Goal: Task Accomplishment & Management: Use online tool/utility

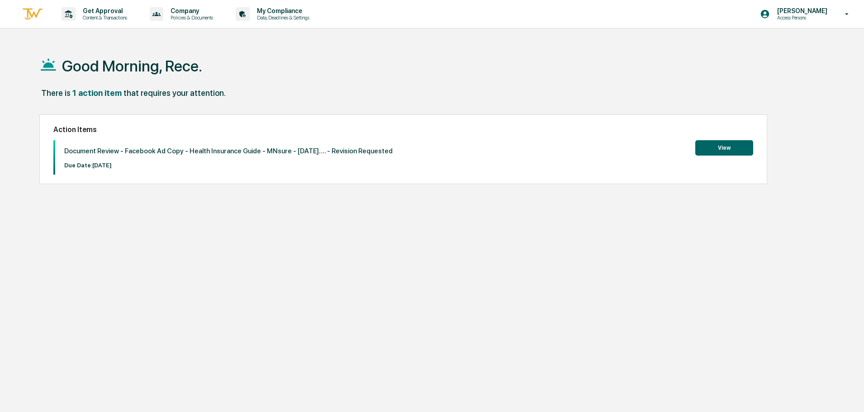
click at [734, 157] on div "Document Review - Facebook Ad Copy - Health Insurance Guide - MNsure - [DATE]..…" at bounding box center [403, 157] width 700 height 34
click at [731, 152] on button "View" at bounding box center [725, 147] width 58 height 15
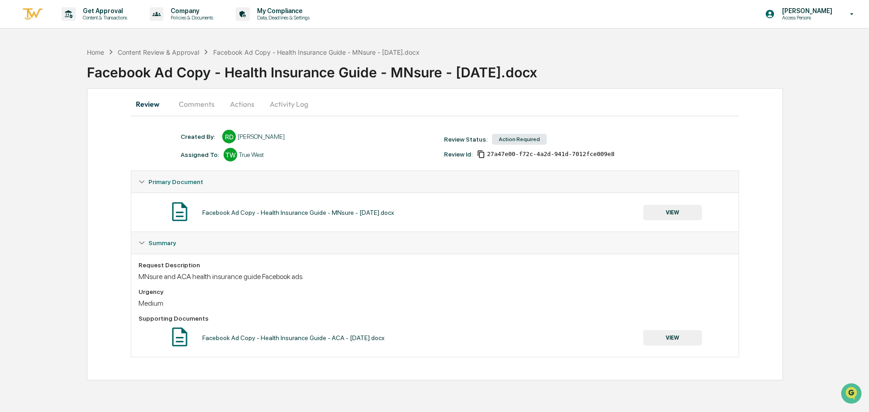
click at [186, 104] on button "Comments" at bounding box center [197, 104] width 50 height 22
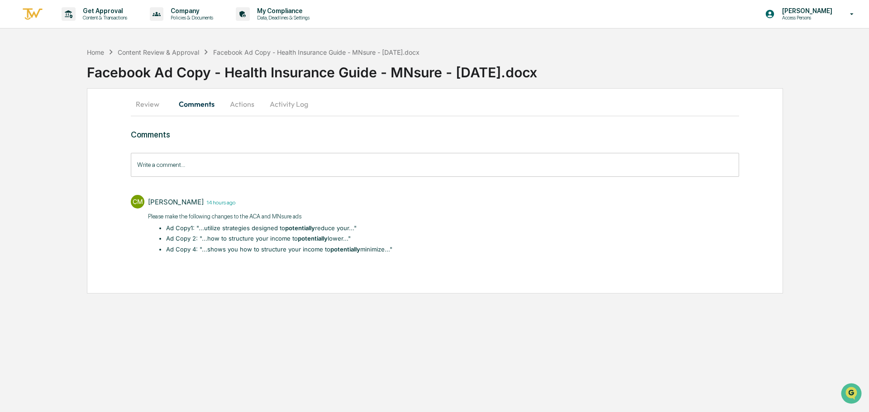
click at [672, 36] on div "Get Approval Content & Transactions Company Policies & Documents My Compliance …" at bounding box center [434, 206] width 869 height 412
click at [249, 105] on button "Actions" at bounding box center [242, 104] width 41 height 22
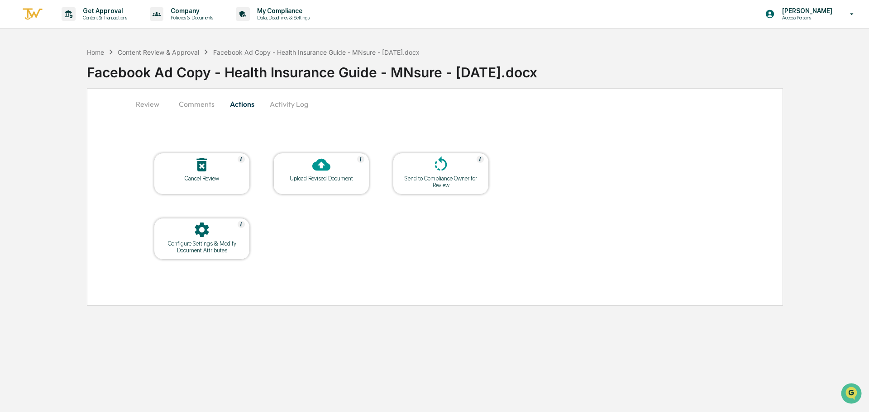
click at [233, 223] on div at bounding box center [202, 230] width 91 height 19
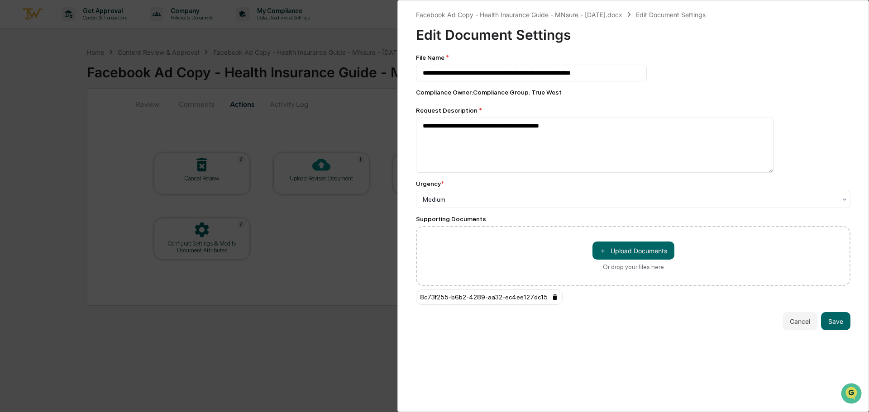
click at [551, 295] on icon at bounding box center [554, 297] width 7 height 7
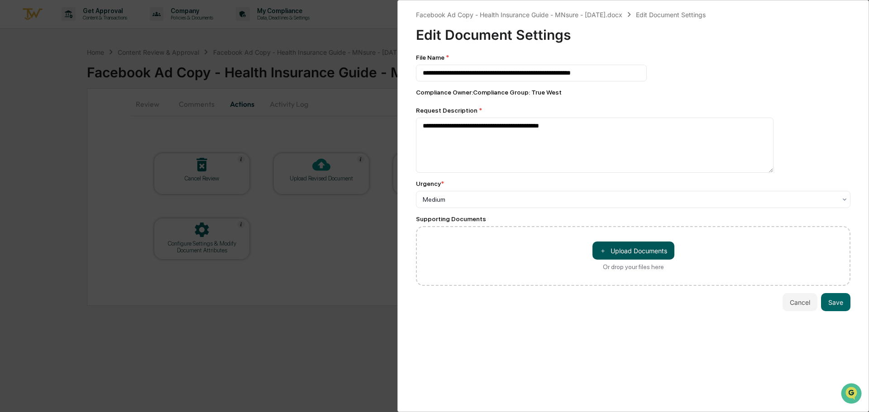
click at [607, 244] on button "＋ Upload Documents" at bounding box center [633, 251] width 82 height 18
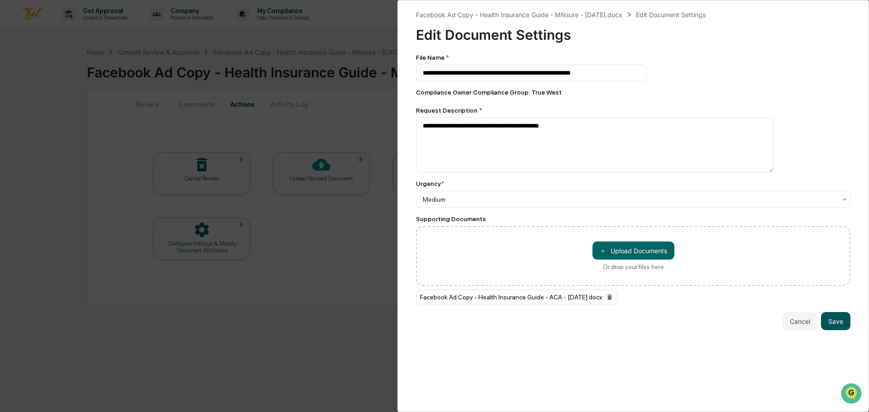
click at [828, 320] on button "Save" at bounding box center [835, 321] width 29 height 18
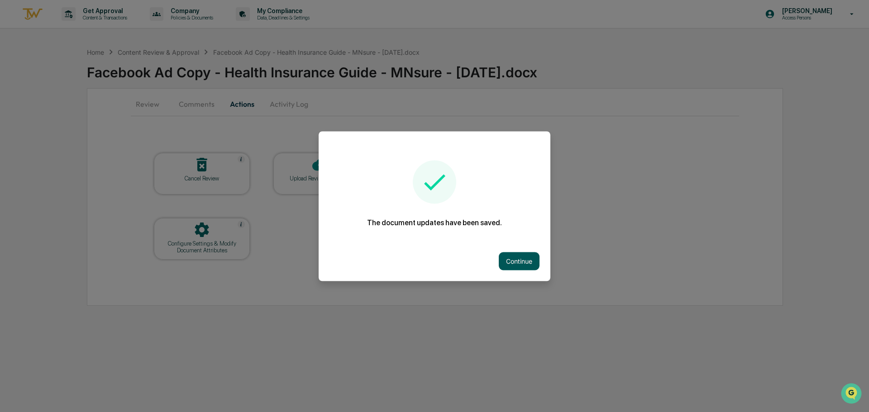
click at [534, 259] on button "Continue" at bounding box center [519, 261] width 41 height 18
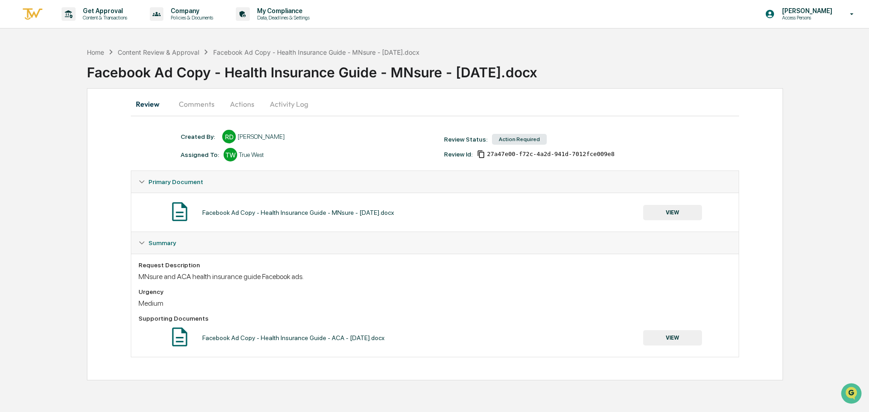
click at [194, 105] on button "Comments" at bounding box center [197, 104] width 50 height 22
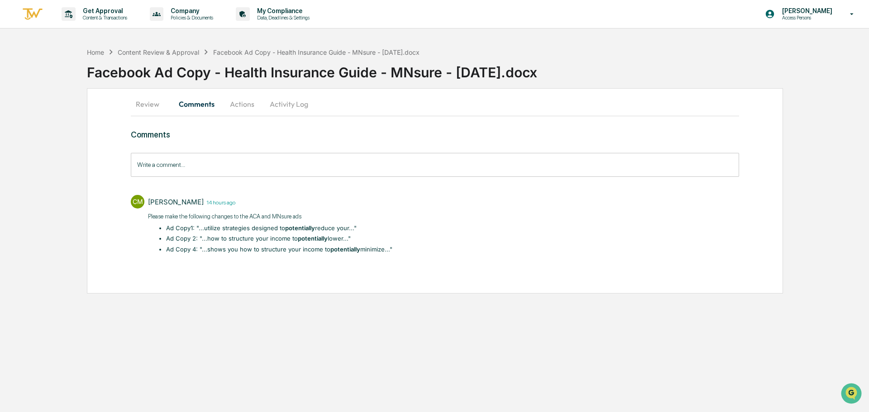
click at [244, 105] on button "Actions" at bounding box center [242, 104] width 41 height 22
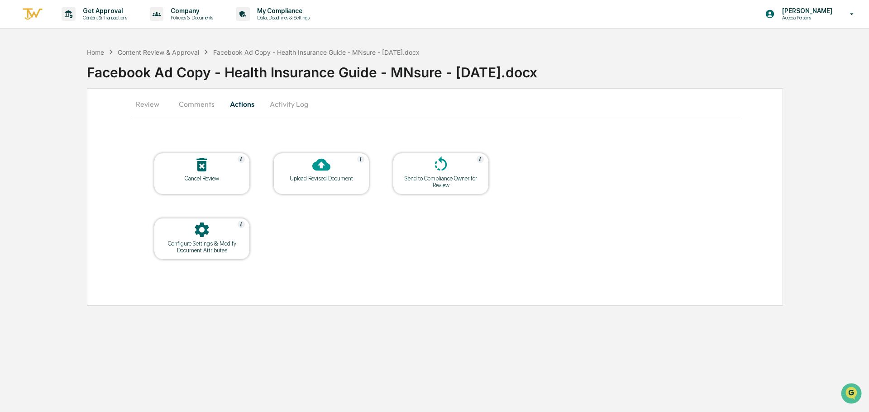
click at [317, 175] on div at bounding box center [321, 165] width 91 height 19
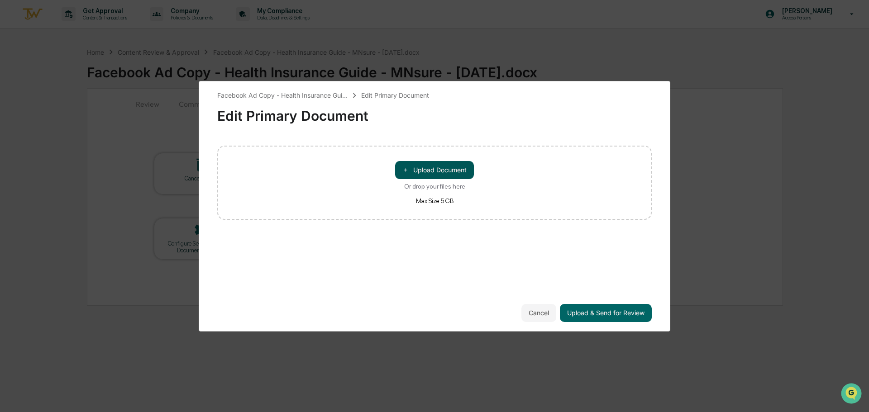
click at [457, 170] on button "＋ Upload Document" at bounding box center [434, 170] width 79 height 18
click at [591, 291] on div "Facebook Ad Copy - Health Insurance Gui... Edit Primary Document Edit Primary D…" at bounding box center [434, 207] width 435 height 232
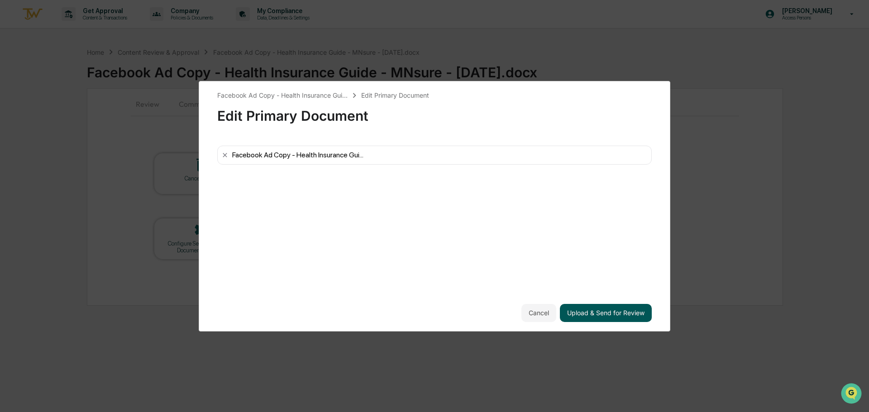
click at [601, 311] on button "Upload & Send for Review" at bounding box center [606, 313] width 92 height 18
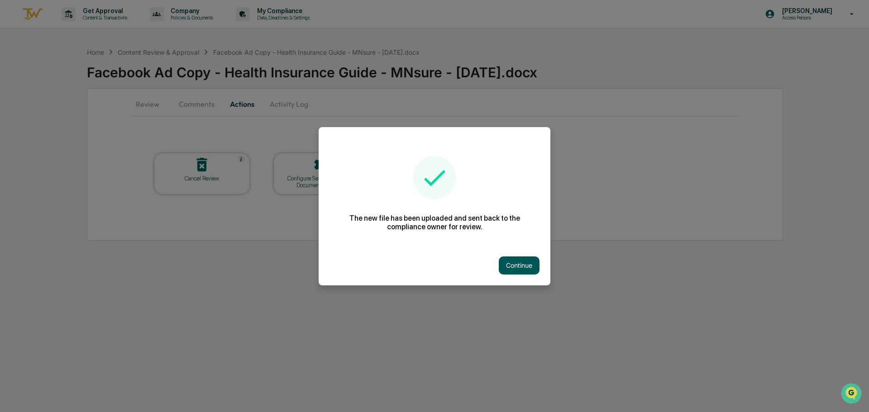
click at [522, 269] on button "Continue" at bounding box center [519, 266] width 41 height 18
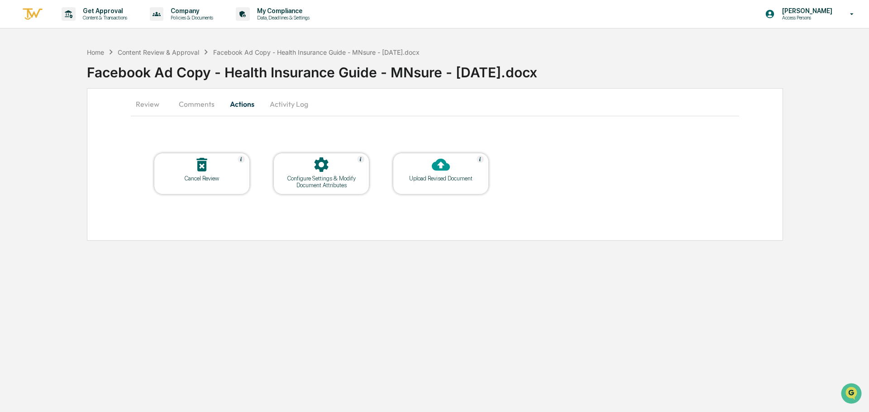
click at [143, 109] on button "Review" at bounding box center [151, 104] width 41 height 22
